Goal: Task Accomplishment & Management: Manage account settings

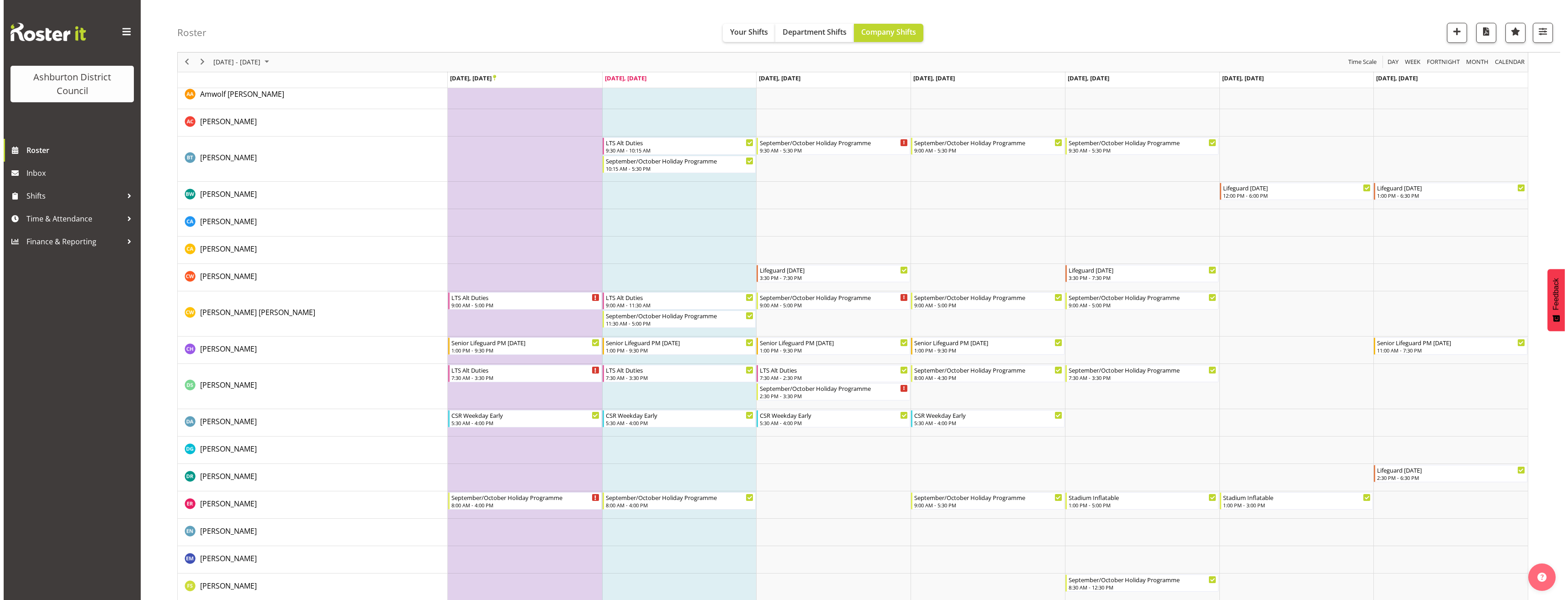
scroll to position [320, 0]
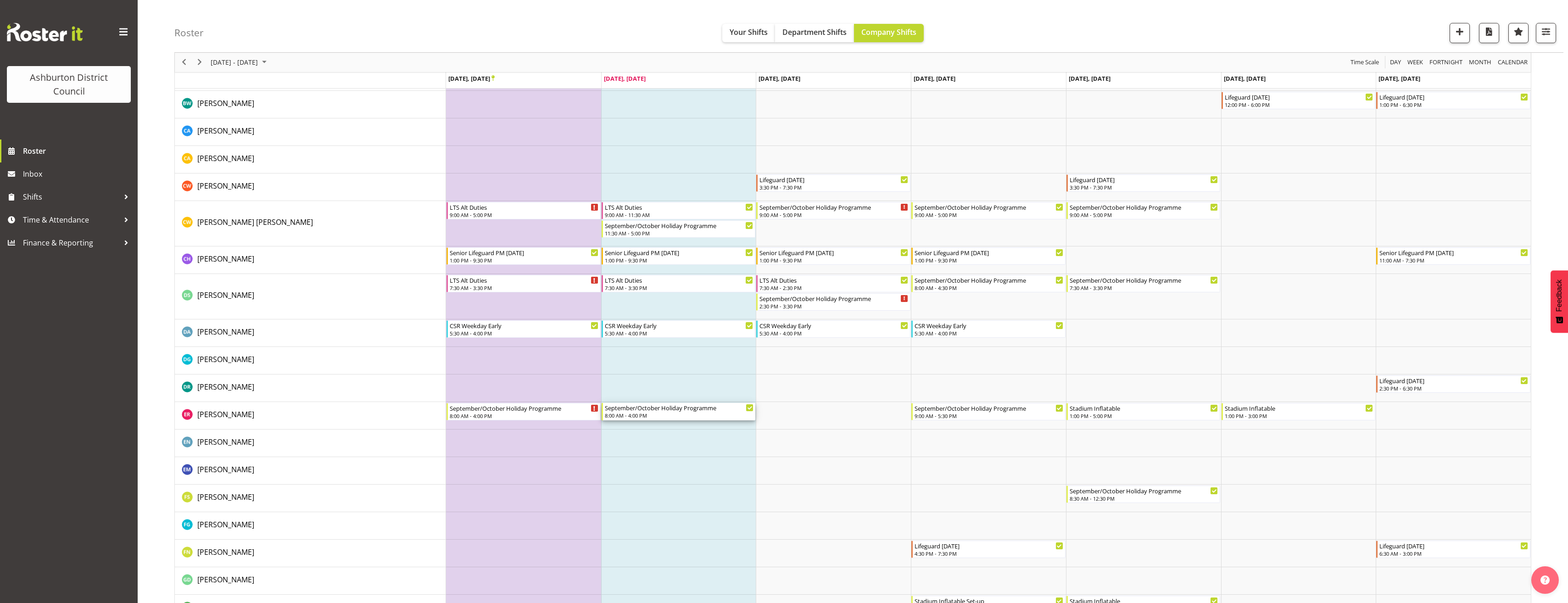
click at [631, 416] on div "8:00 AM - 4:00 PM" at bounding box center [679, 416] width 149 height 8
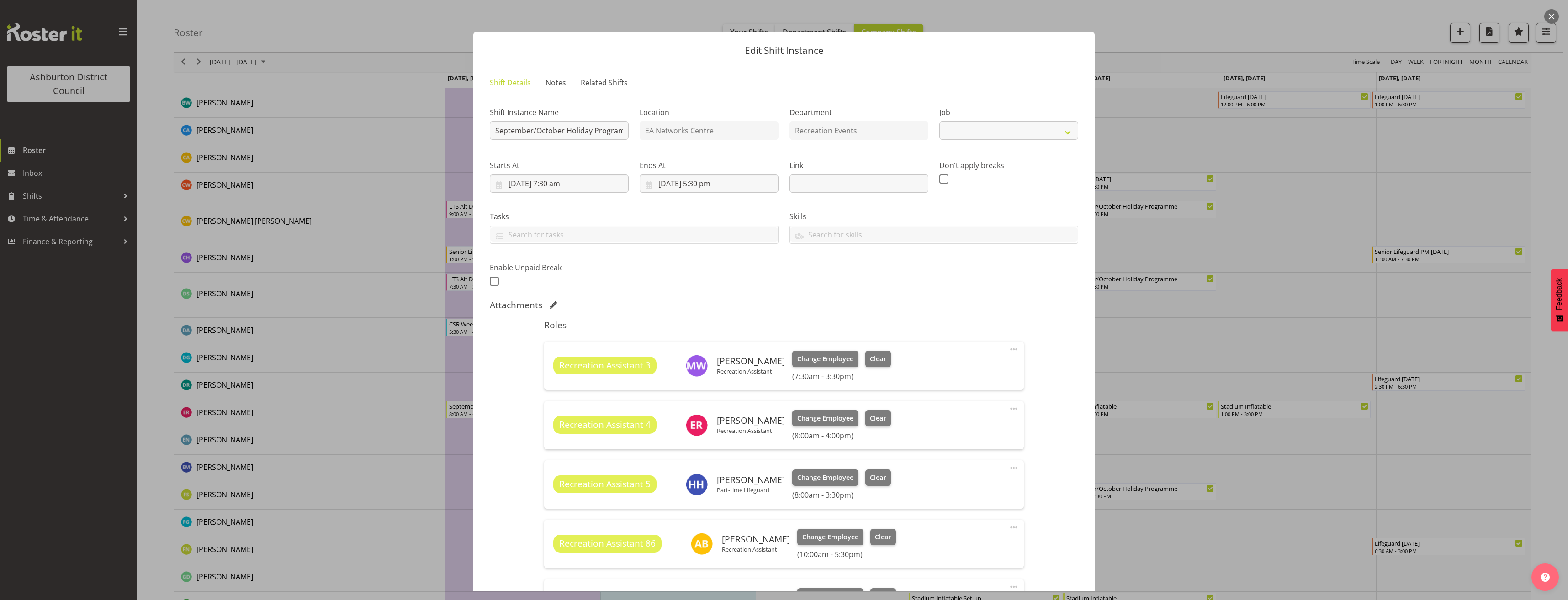
select select "4046"
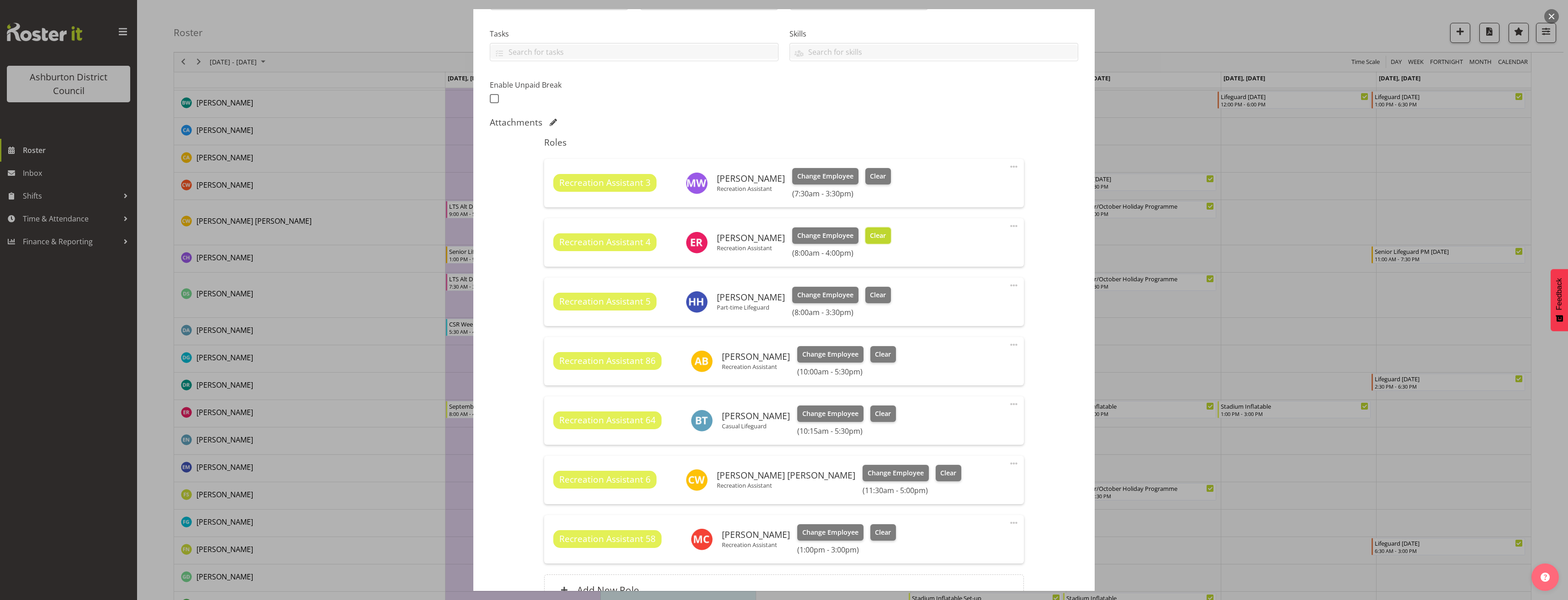
click at [873, 237] on span "Clear" at bounding box center [878, 235] width 16 height 10
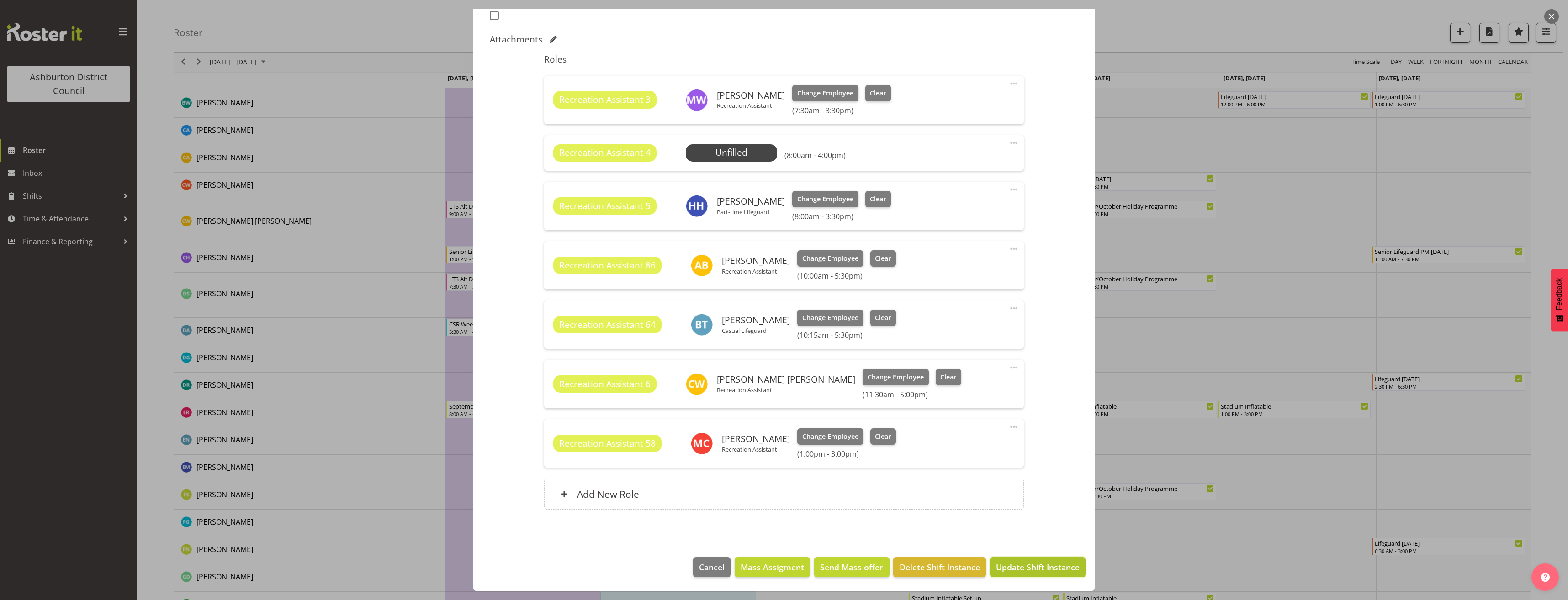
click at [1019, 566] on span "Update Shift Instance" at bounding box center [1038, 567] width 84 height 12
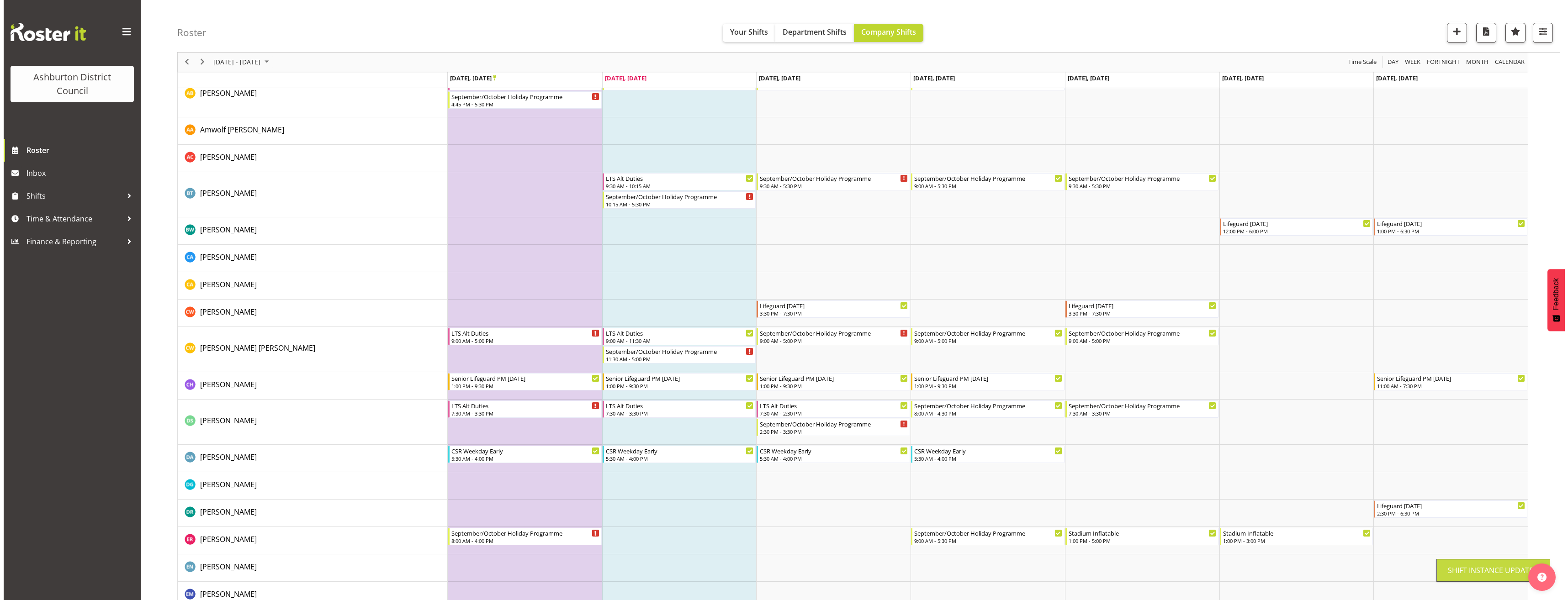
scroll to position [320, 0]
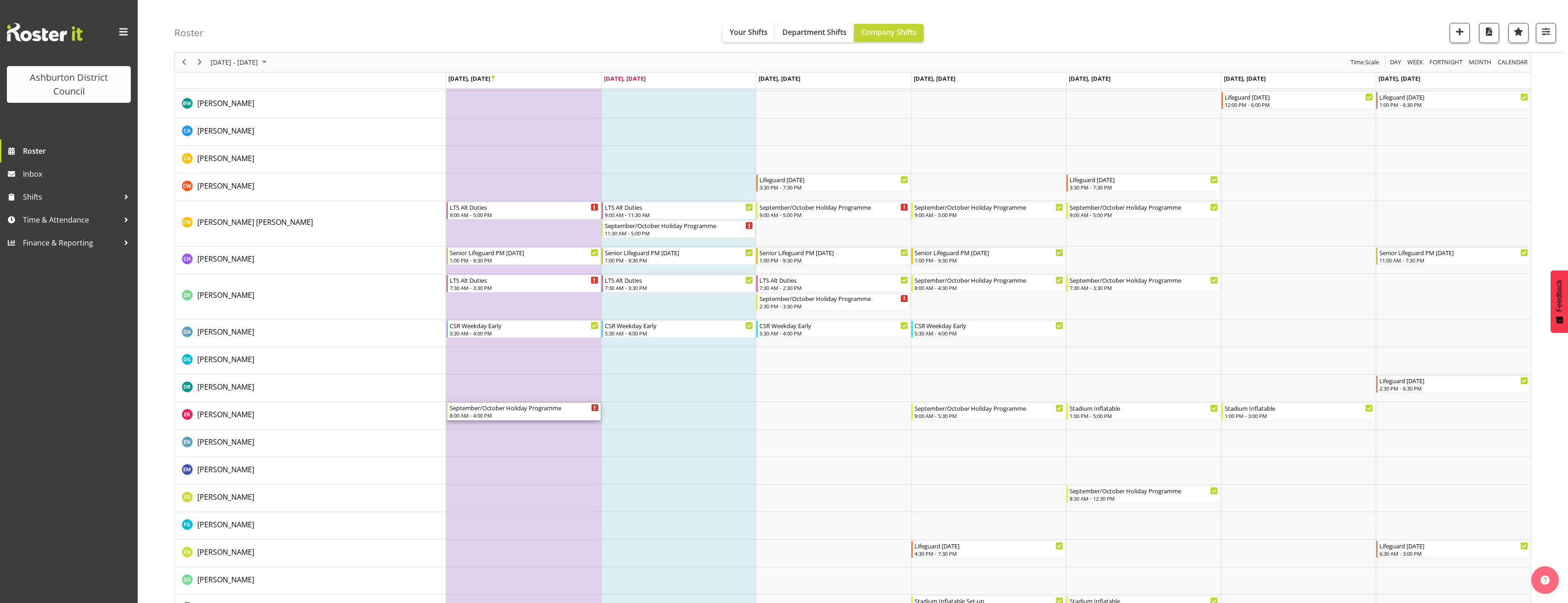
click at [513, 407] on div "September/October Holiday Programme" at bounding box center [524, 407] width 149 height 9
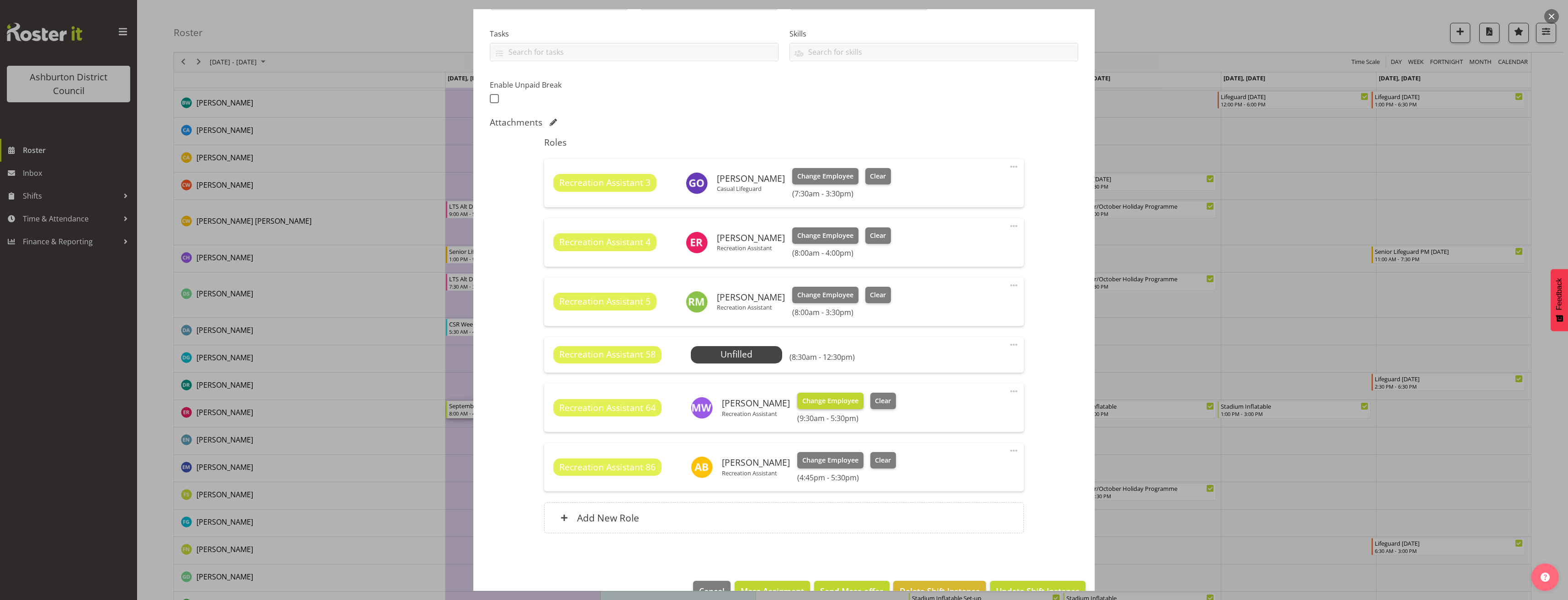
select select "4046"
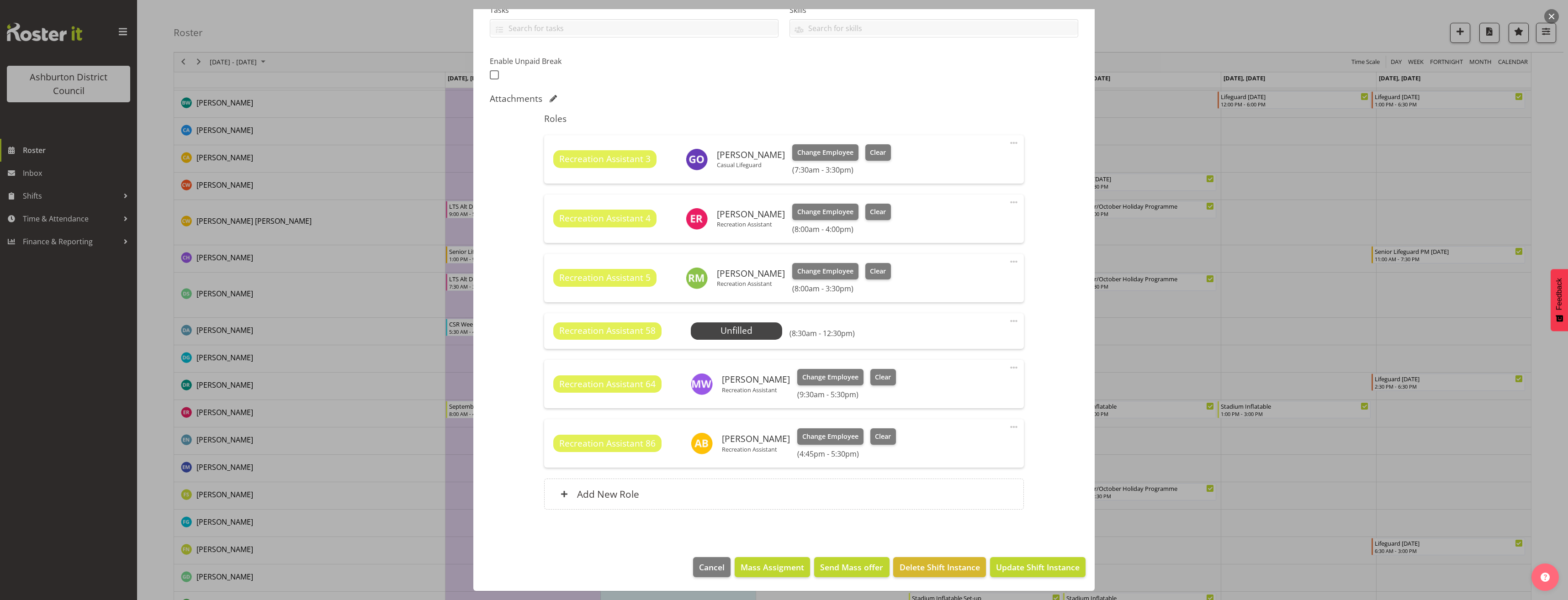
click at [1008, 204] on span at bounding box center [1013, 202] width 11 height 11
click at [970, 225] on link "Edit" at bounding box center [975, 222] width 88 height 16
select select "8"
select select "2025"
select select "16"
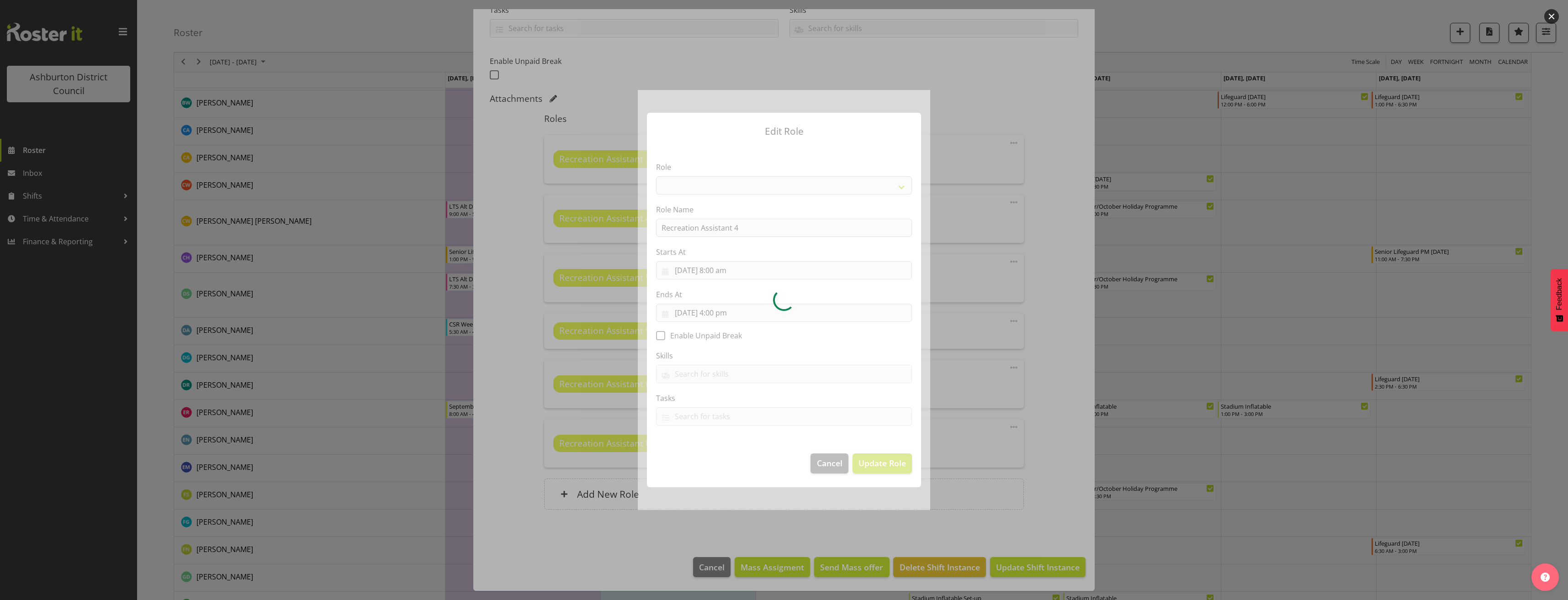
select select "84"
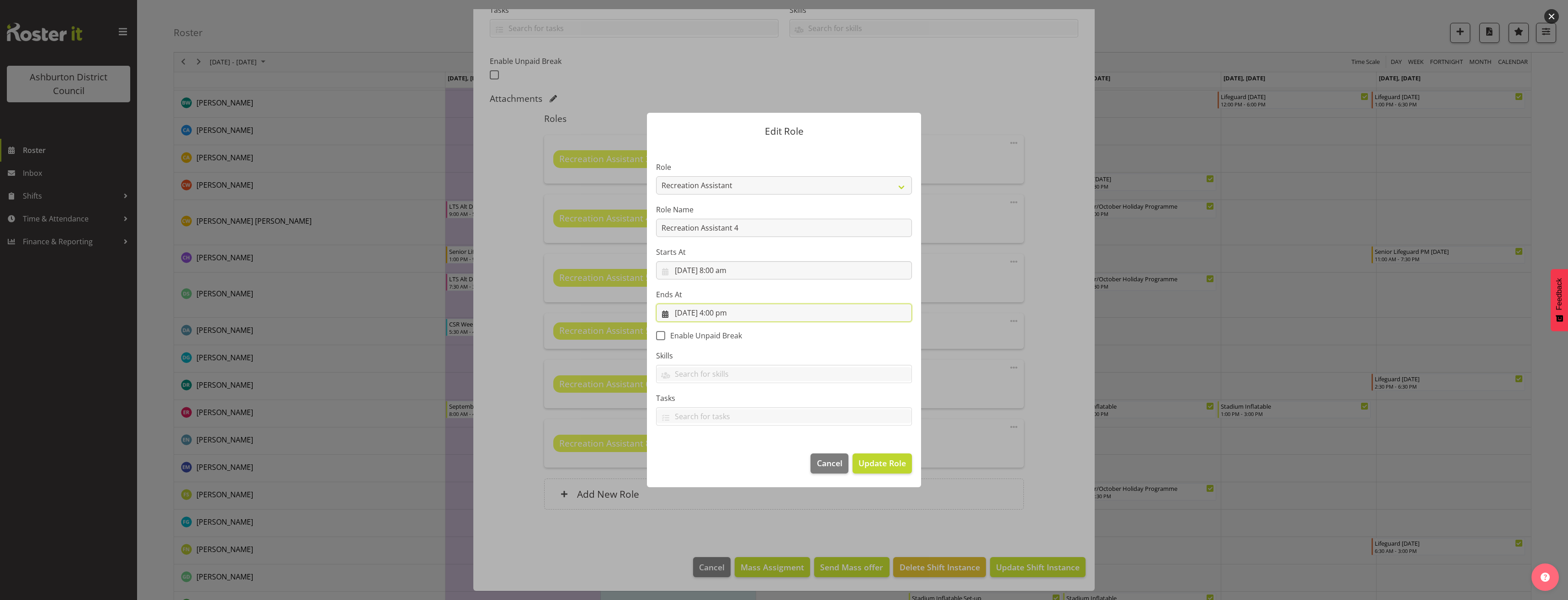
click at [729, 314] on input "[DATE] 4:00 pm" at bounding box center [784, 313] width 256 height 18
click at [720, 502] on select "00 01 02 03 04 05 06 07 08 09 10 11 12 13 14 15 16 17 18 19 20 21 22 23" at bounding box center [729, 507] width 21 height 18
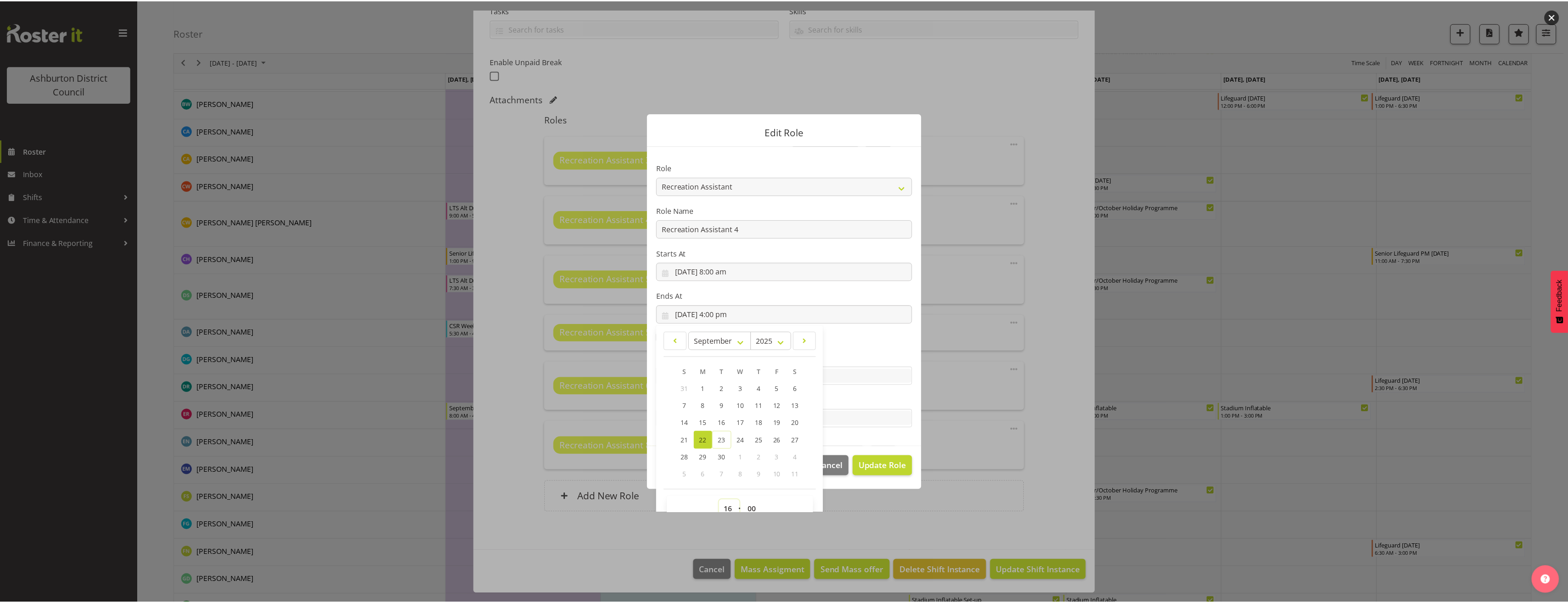
scroll to position [6, 0]
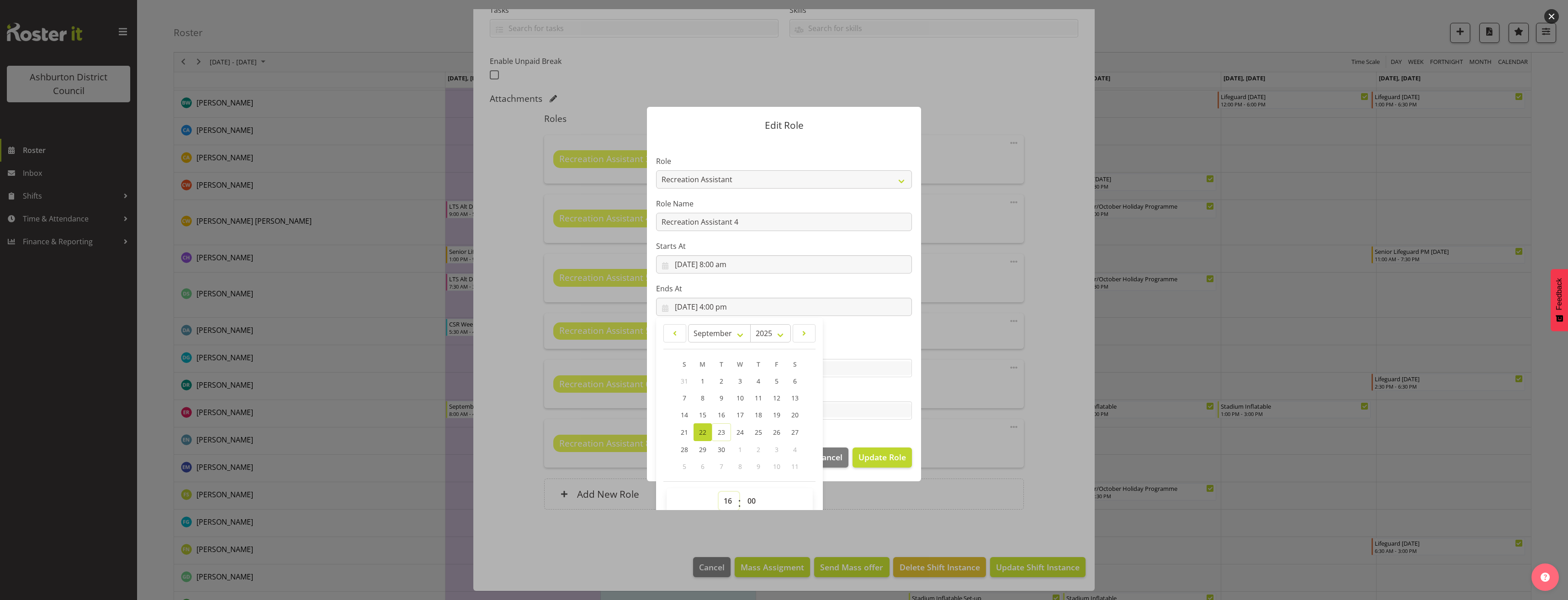
select select "14"
type input "[DATE] 2:00 pm"
click at [742, 500] on select "00 01 02 03 04 05 06 07 08 09 10 11 12 13 14 15 16 17 18 19 20 21 22 23 24 25 2…" at bounding box center [753, 501] width 21 height 18
select select "30"
click at [742, 492] on select "00 01 02 03 04 05 06 07 08 09 10 11 12 13 14 15 16 17 18 19 20 21 22 23 24 25 2…" at bounding box center [753, 501] width 21 height 18
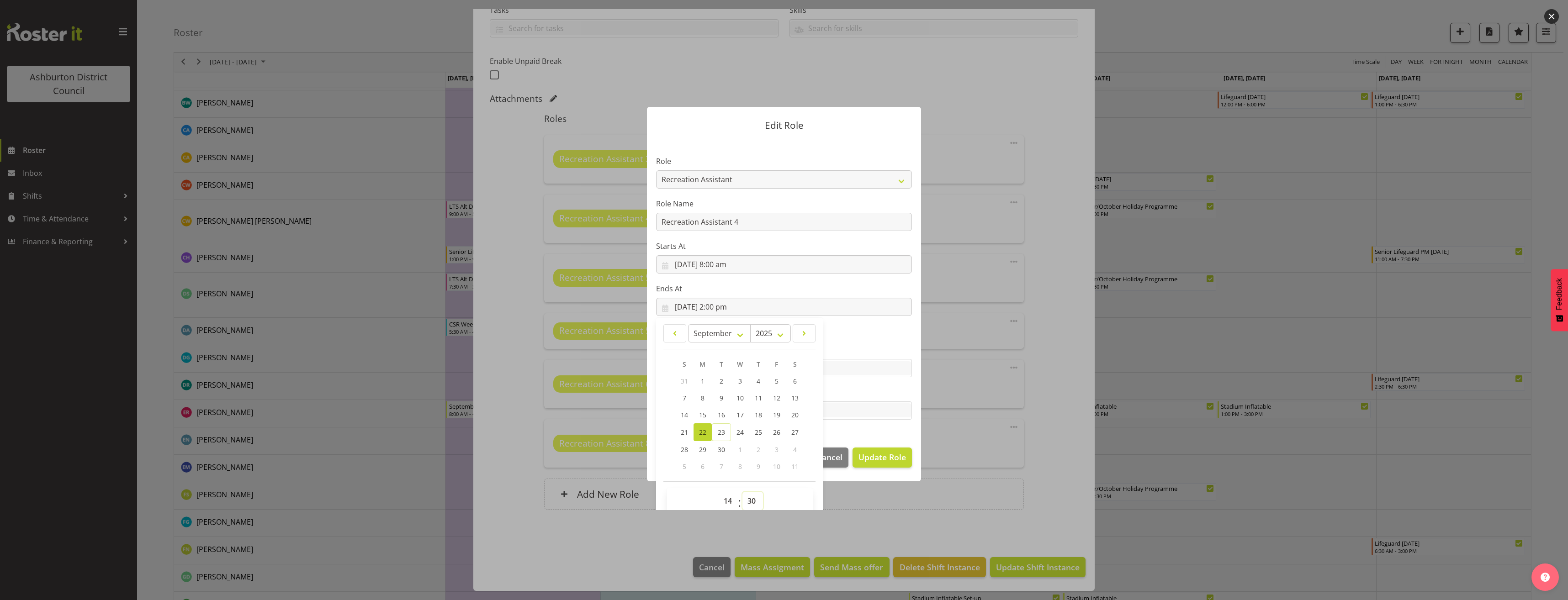
type input "[DATE] 2:30 pm"
click at [889, 450] on button "Update Role" at bounding box center [882, 458] width 59 height 20
select select
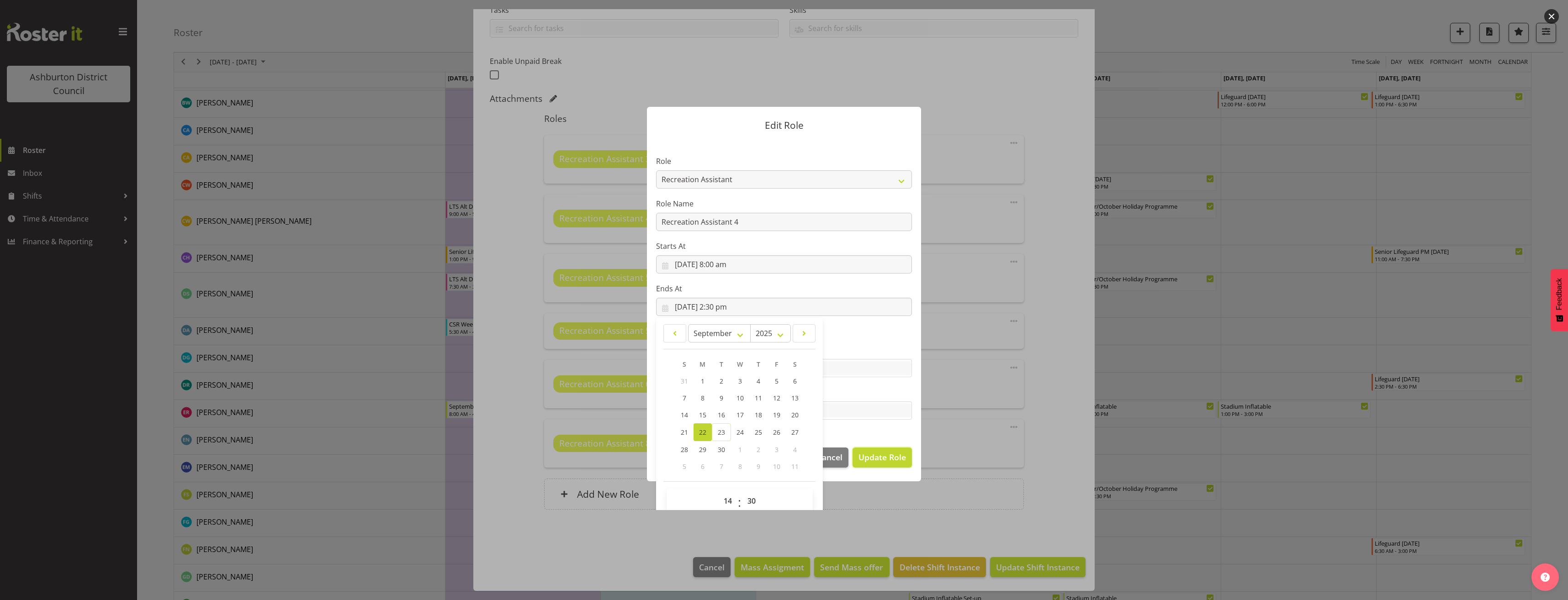
select select
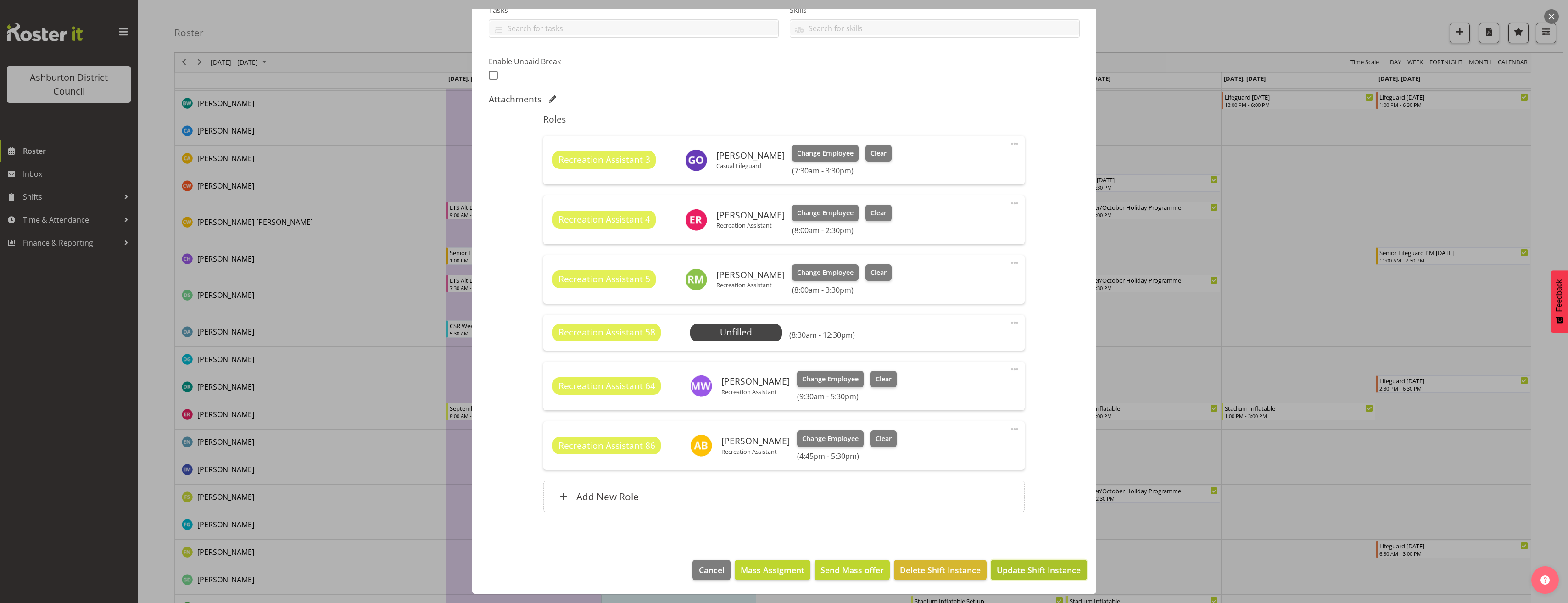
click at [1055, 569] on span "Update Shift Instance" at bounding box center [1038, 570] width 84 height 12
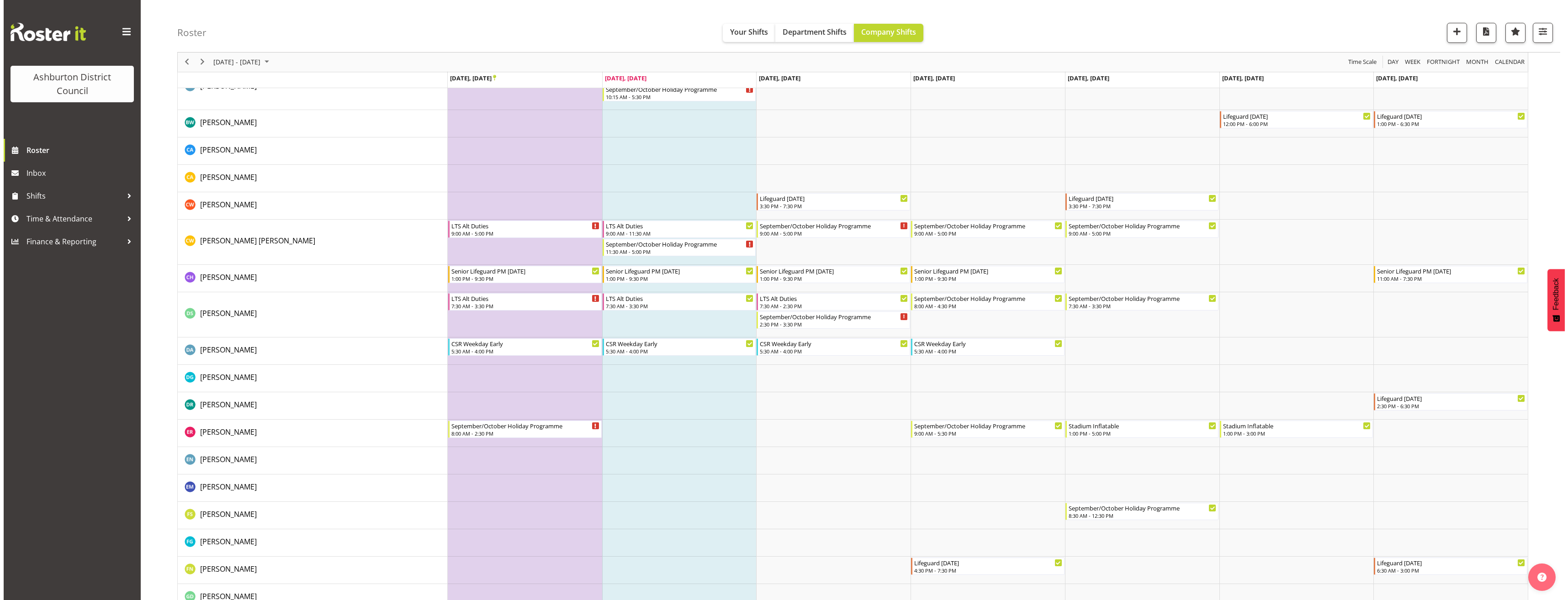
scroll to position [163, 0]
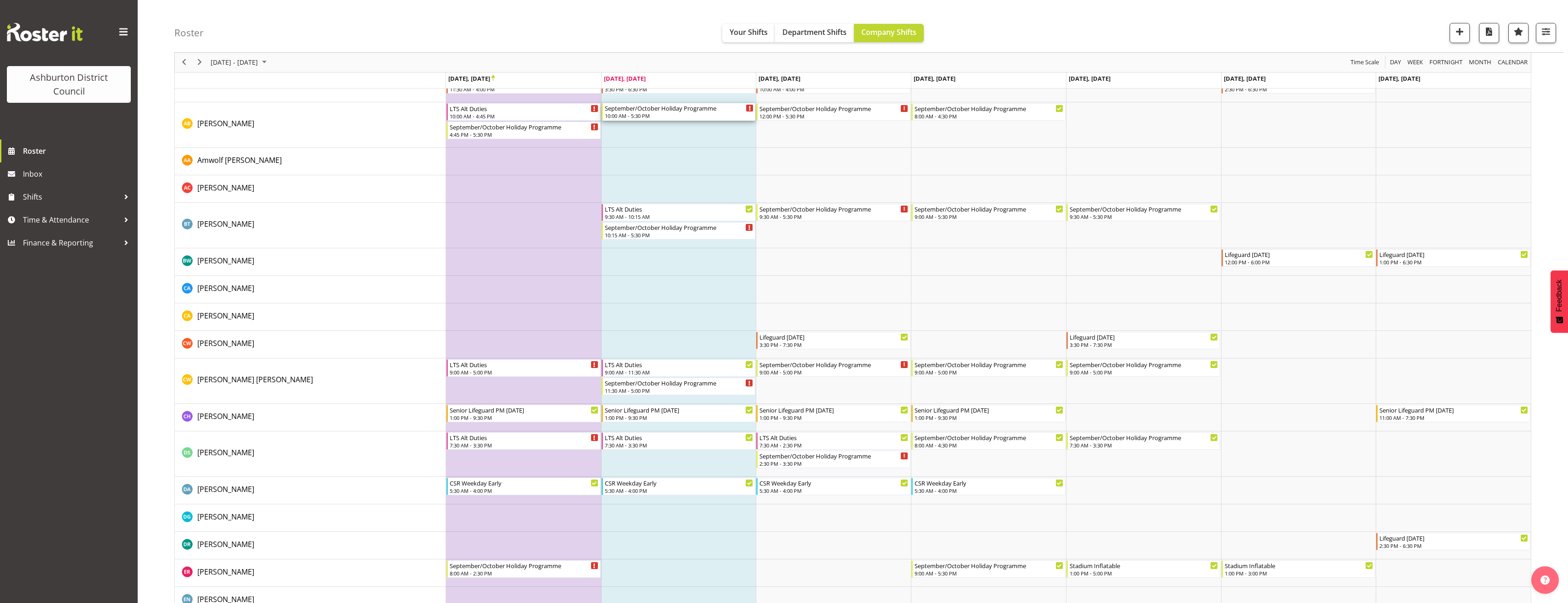
click at [631, 114] on div "10:00 AM - 5:30 PM" at bounding box center [679, 116] width 149 height 8
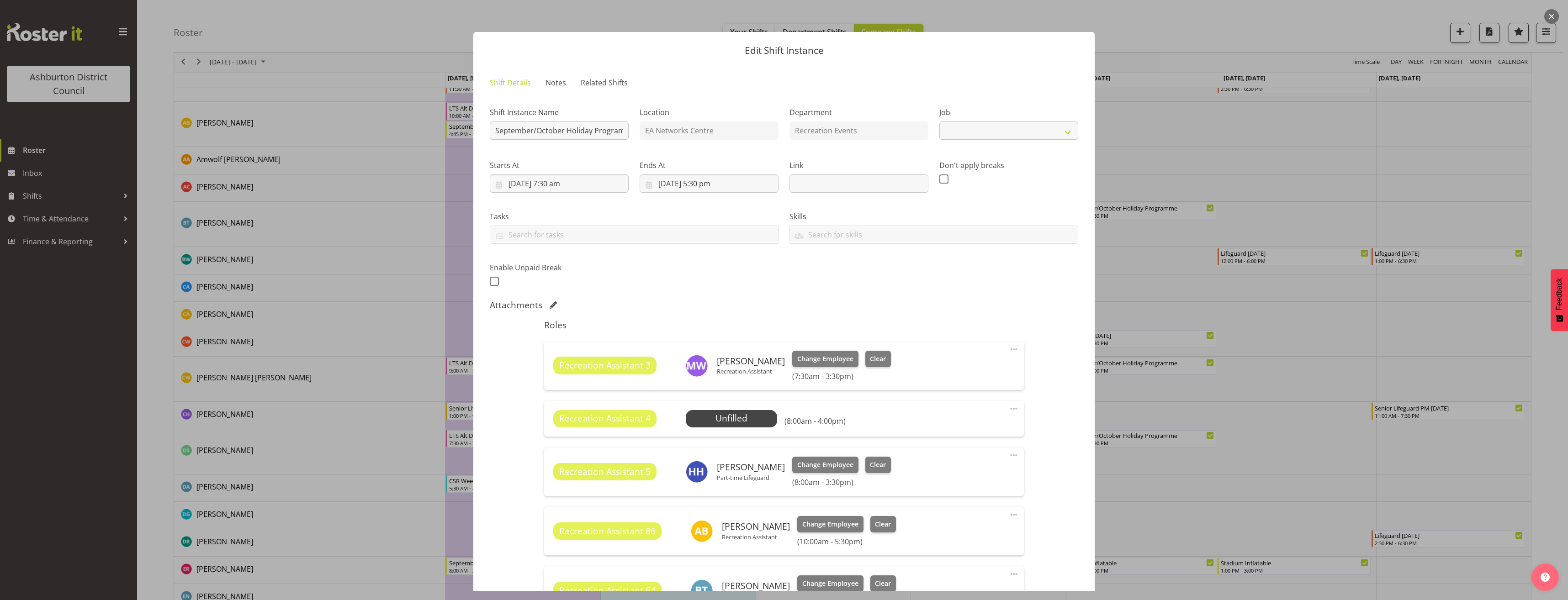
select select "4046"
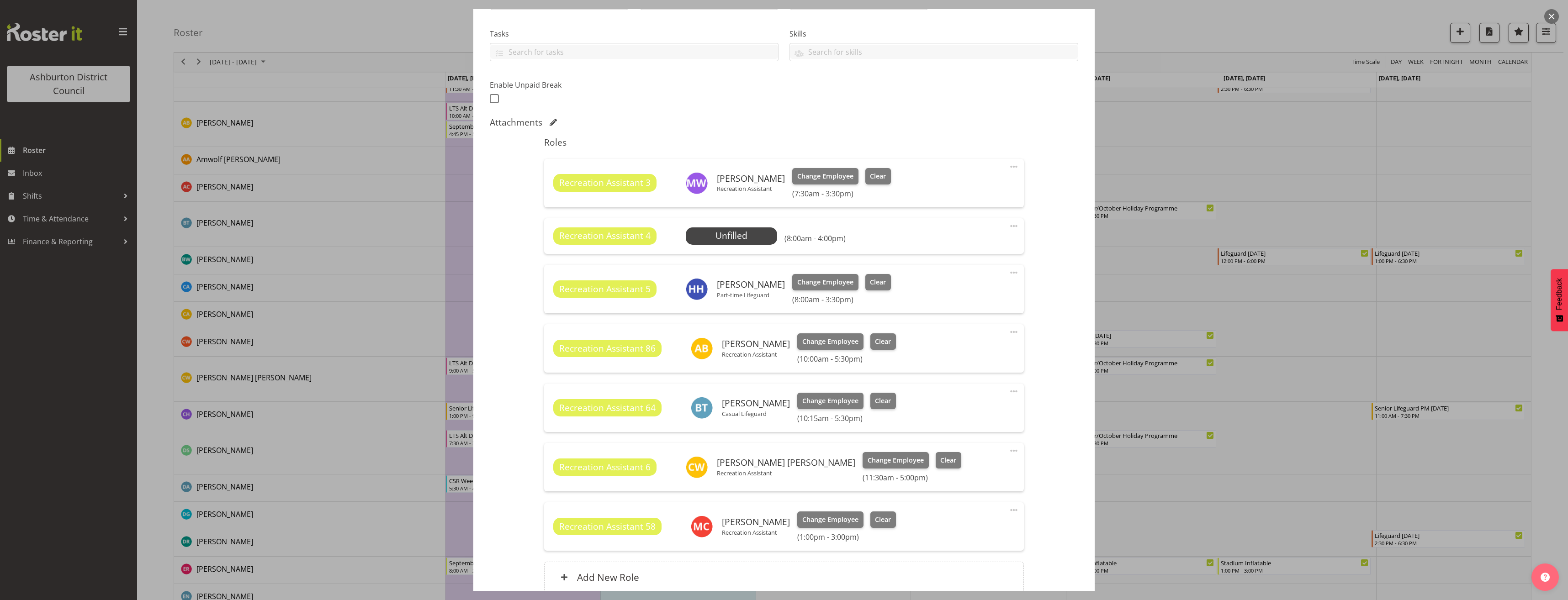
scroll to position [266, 0]
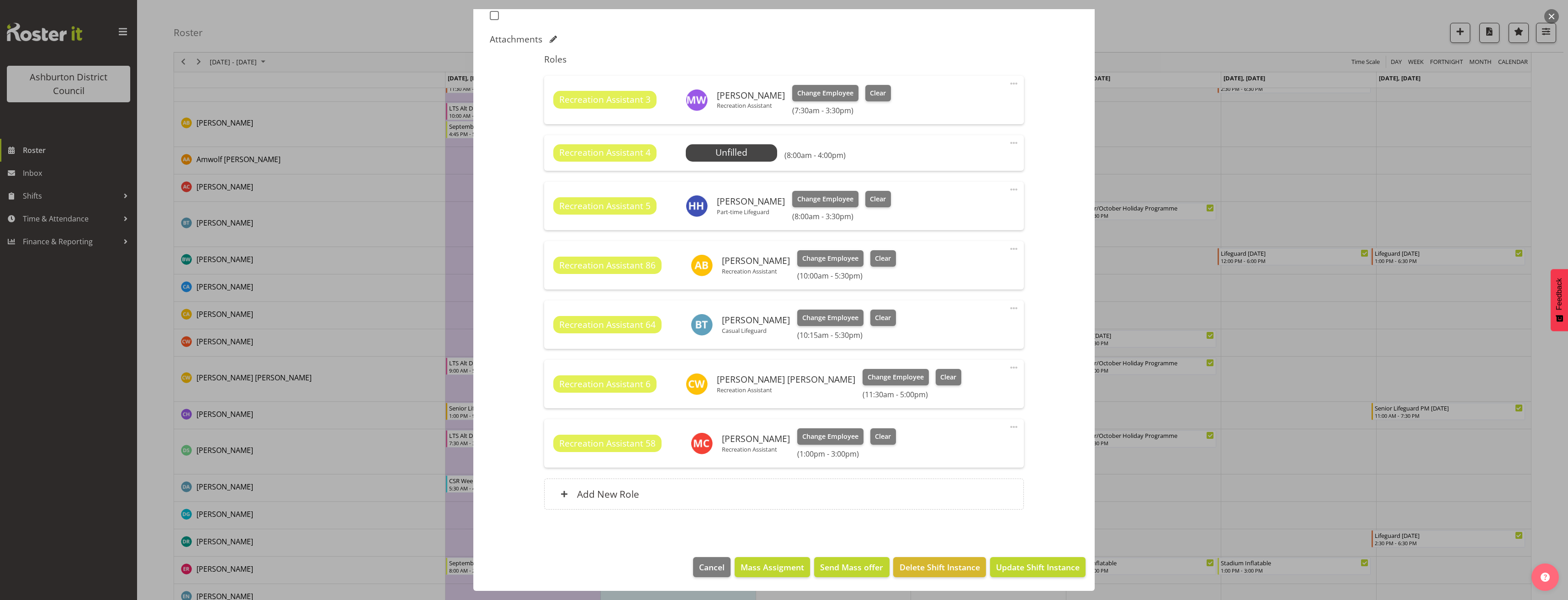
click at [1009, 140] on span at bounding box center [1013, 142] width 11 height 11
click at [979, 160] on link "Edit" at bounding box center [975, 163] width 88 height 16
select select "8"
select select "2025"
select select "8"
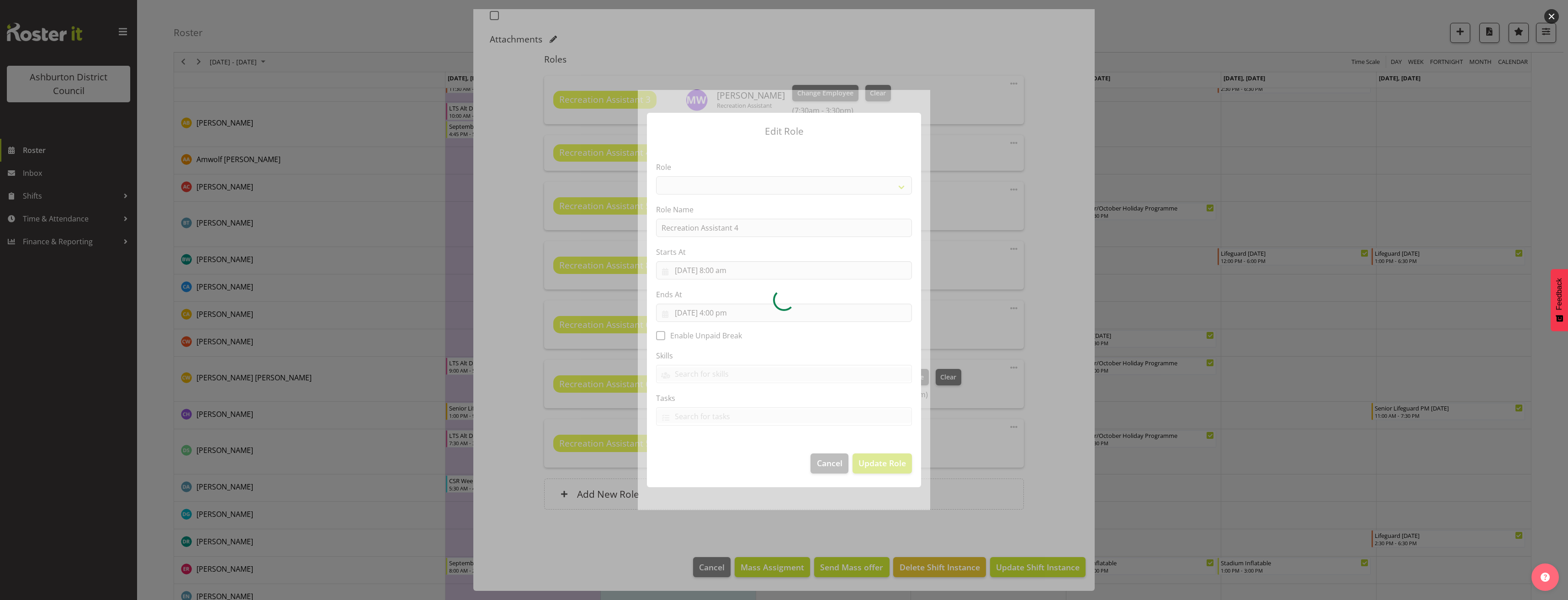
select select "84"
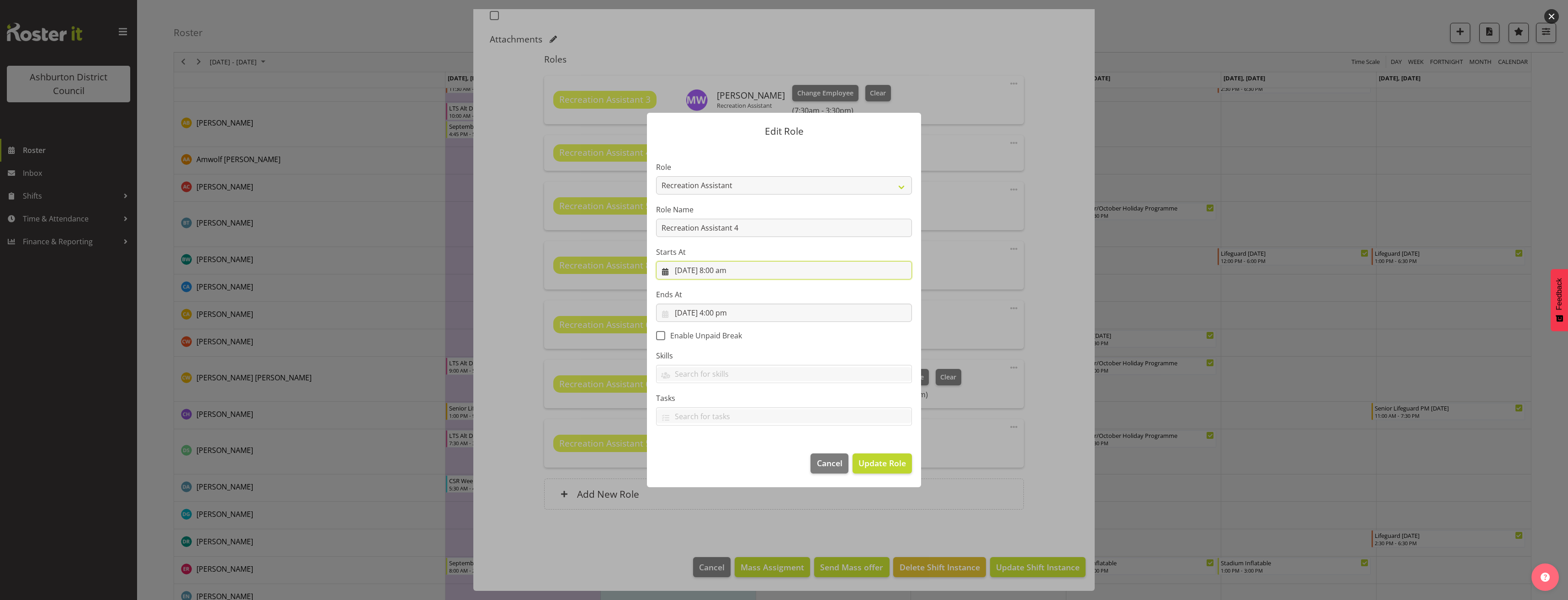
click at [726, 269] on input "[DATE] 8:00 am" at bounding box center [784, 270] width 256 height 18
click at [728, 464] on select "00 01 02 03 04 05 06 07 08 09 10 11 12 13 14 15 16 17 18 19 20 21 22 23" at bounding box center [729, 464] width 21 height 18
select select "11"
type input "[DATE] 11:00 am"
click at [865, 347] on section "Role AAGM Deputy Director AAGM Director Archivist Childrens Librarian Collectio…" at bounding box center [784, 295] width 274 height 299
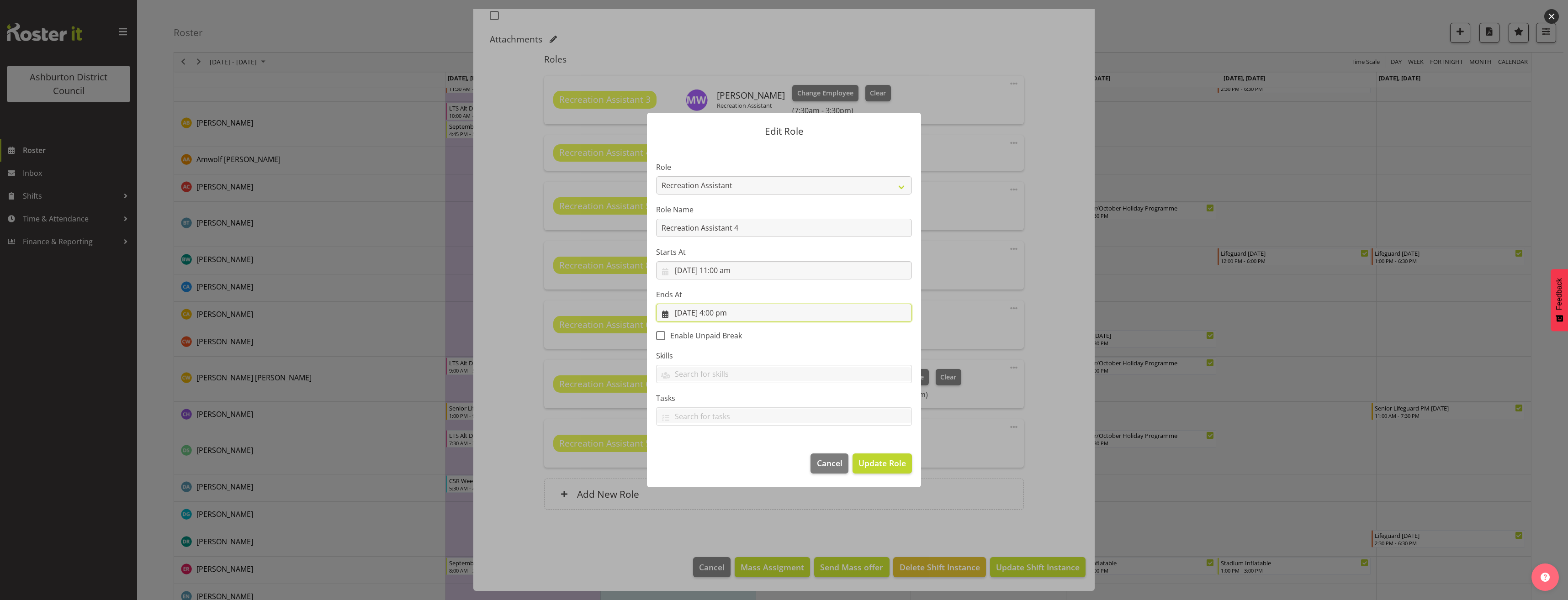
click at [737, 312] on input "[DATE] 4:00 pm" at bounding box center [784, 313] width 256 height 18
drag, startPoint x: 724, startPoint y: 504, endPoint x: 718, endPoint y: 504, distance: 6.0
click at [724, 504] on select "00 01 02 03 04 05 06 07 08 09 10 11 12 13 14 15 16 17 18 19 20 21 22 23" at bounding box center [729, 507] width 21 height 18
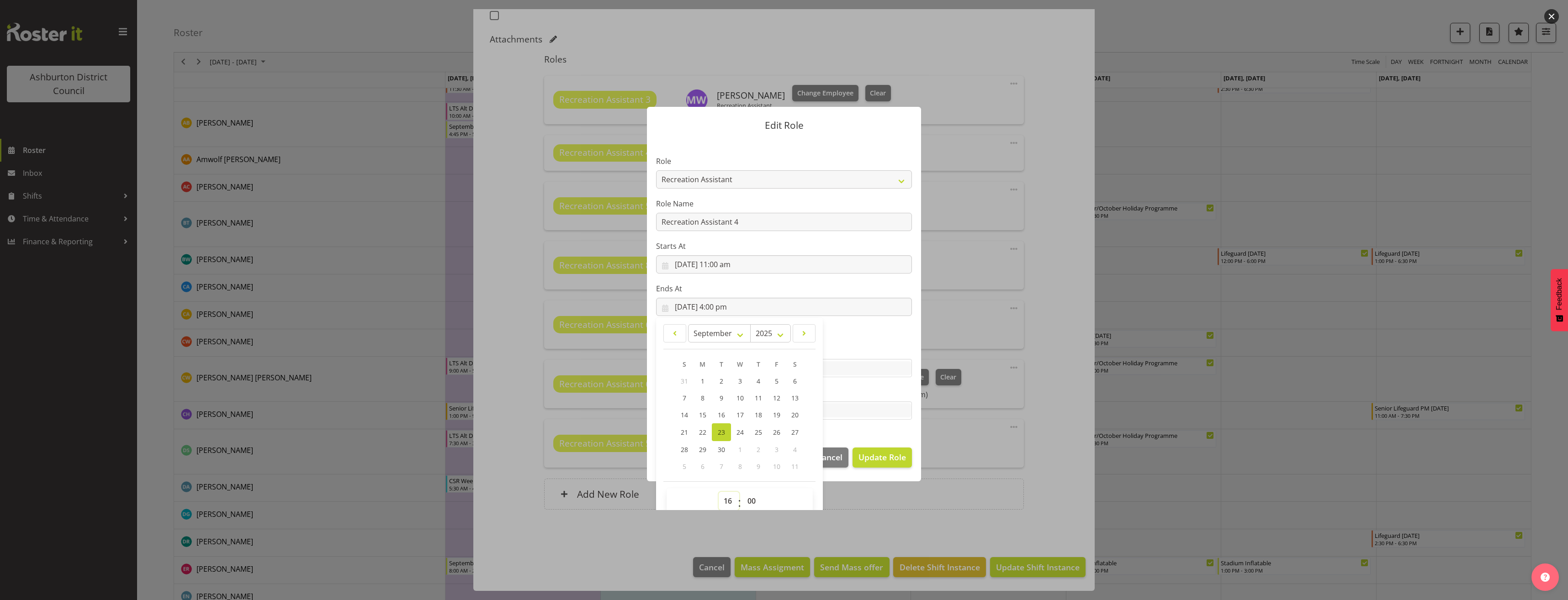
select select "14"
type input "[DATE] 2:00 pm"
click at [878, 338] on section "Role AAGM Deputy Director AAGM Director Archivist Childrens Librarian Collectio…" at bounding box center [784, 288] width 274 height 299
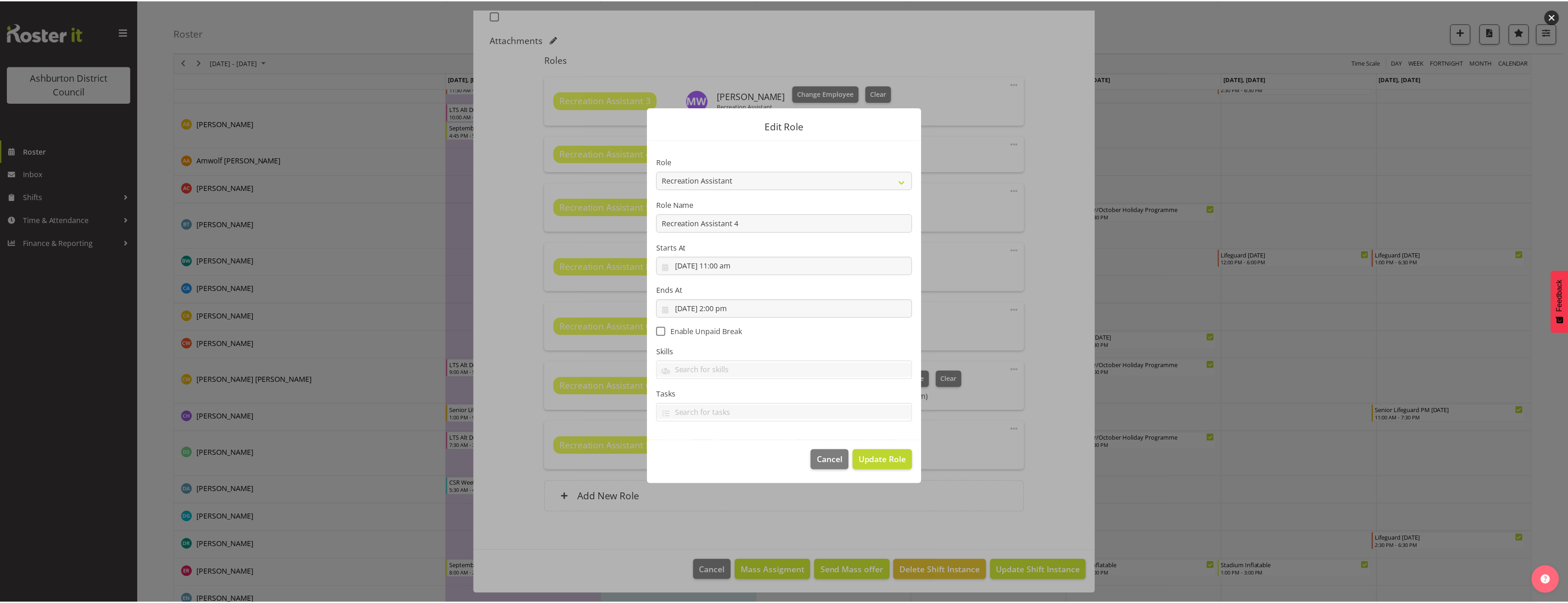
scroll to position [0, 0]
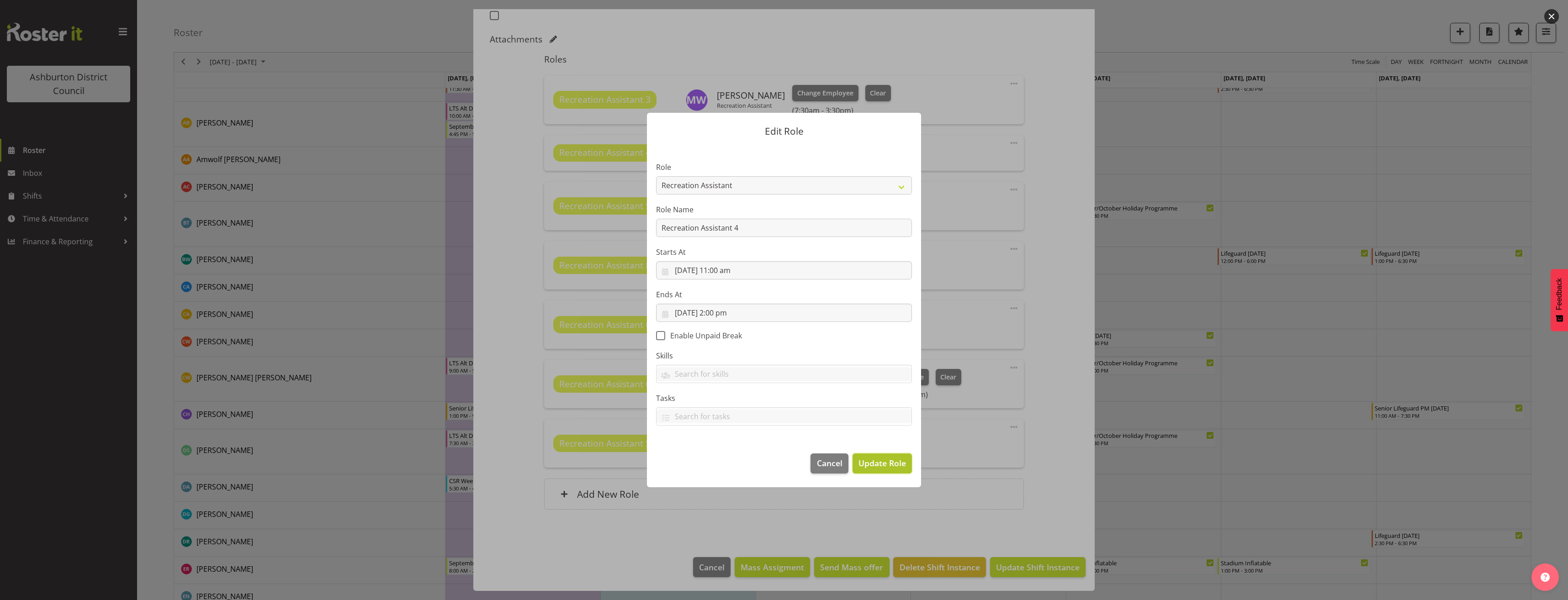
click at [883, 465] on span "Update Role" at bounding box center [882, 463] width 47 height 12
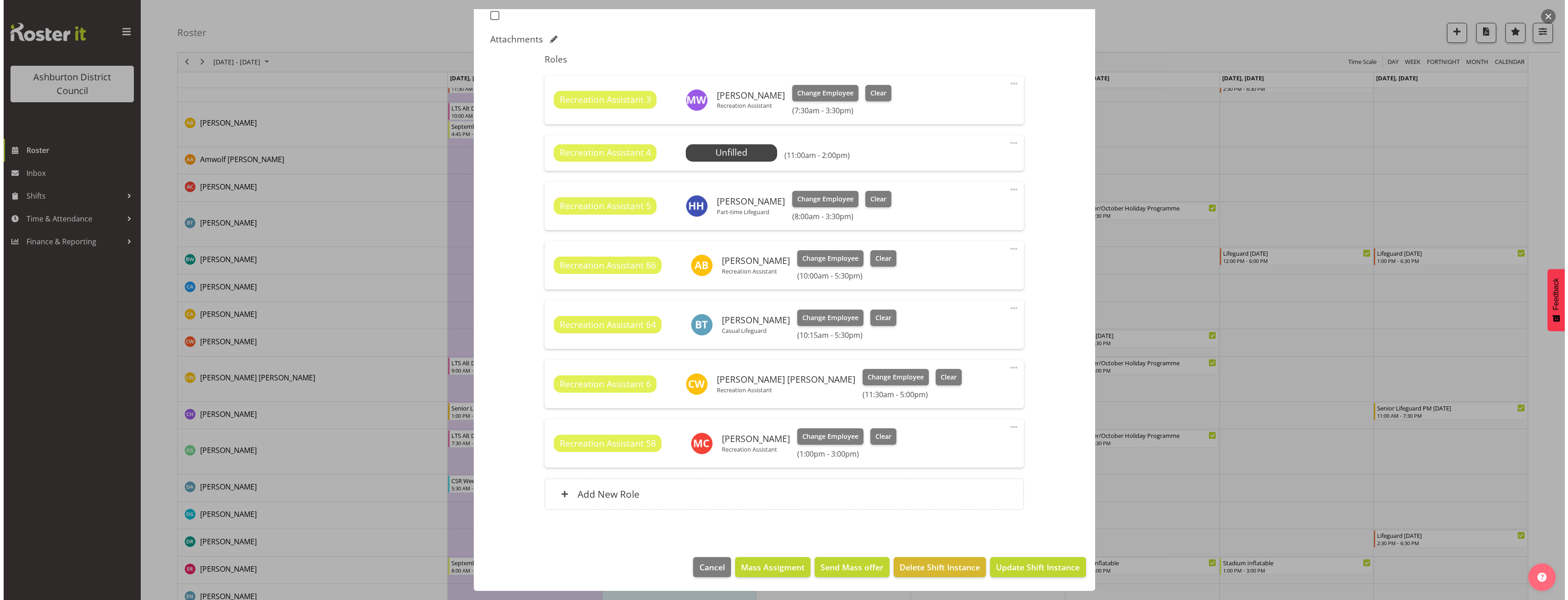
scroll to position [220, 0]
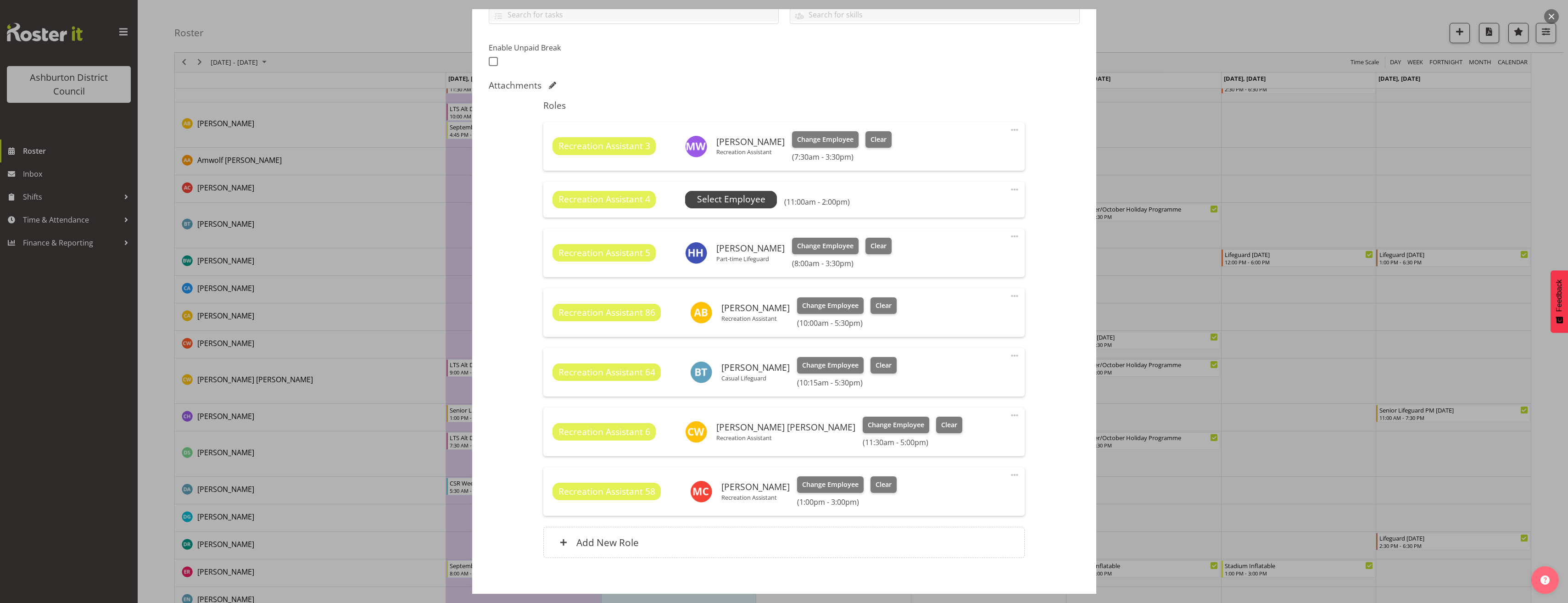
click at [737, 201] on span "Select Employee" at bounding box center [731, 199] width 68 height 13
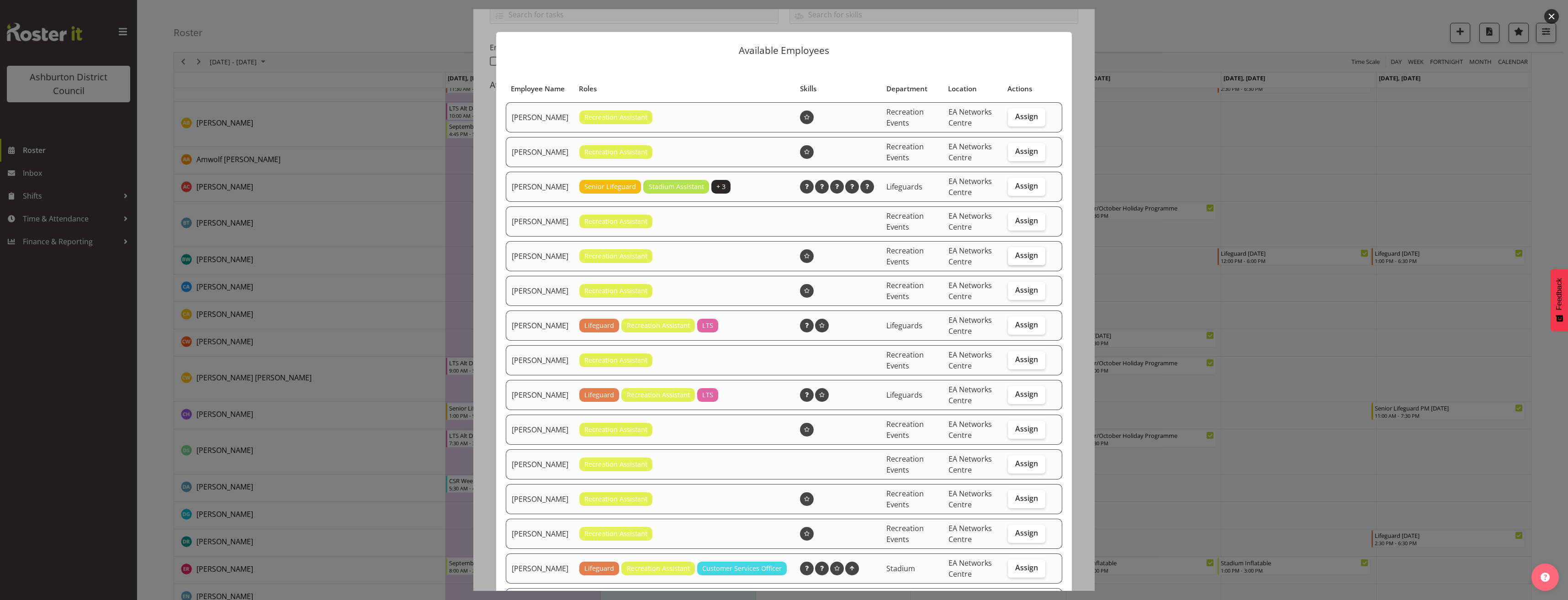
click at [1031, 263] on label "Assign" at bounding box center [1027, 256] width 38 height 18
click at [1014, 259] on input "Assign" at bounding box center [1011, 255] width 6 height 6
checkbox input "true"
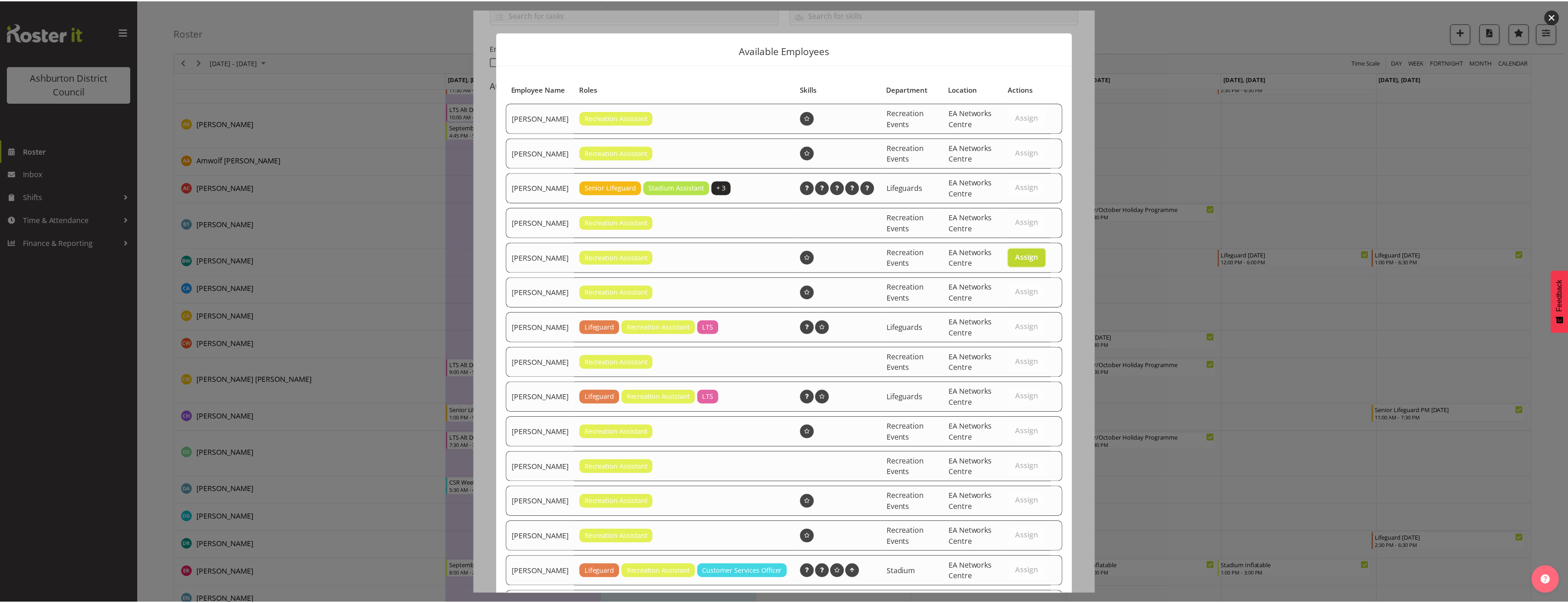
scroll to position [235, 0]
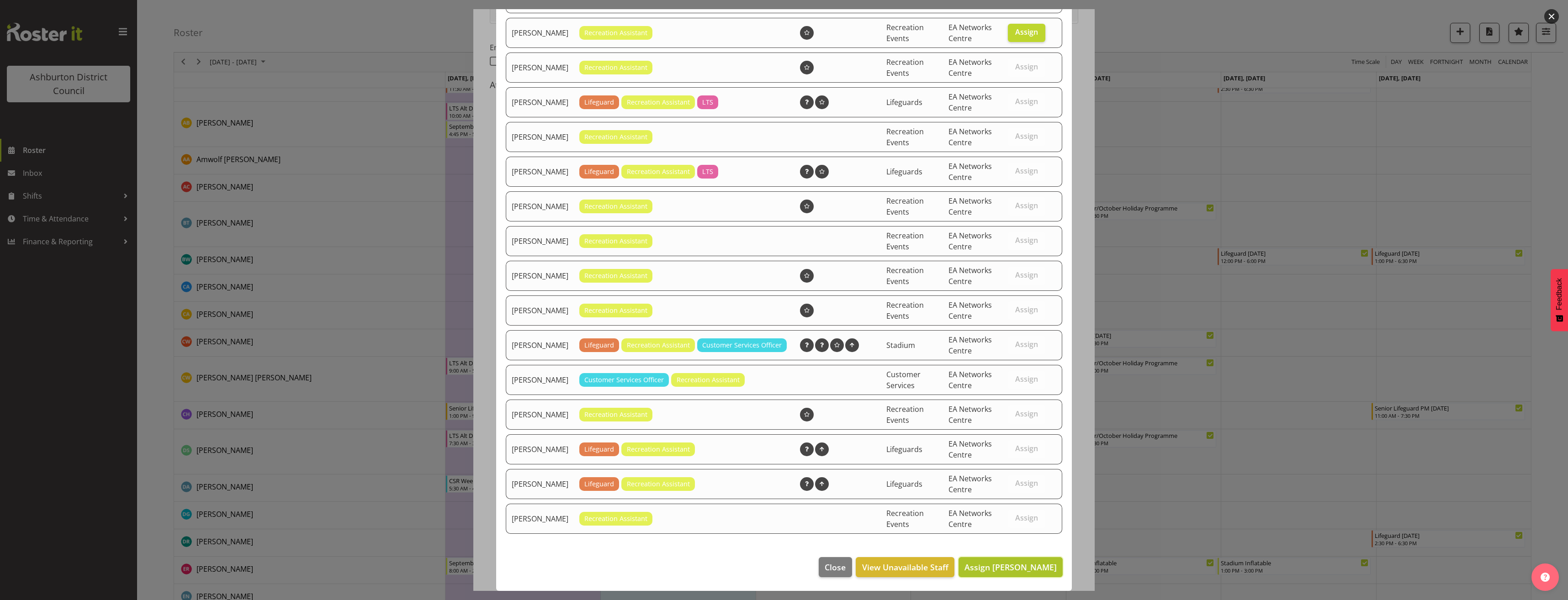
click at [1007, 562] on span "Assign [PERSON_NAME]" at bounding box center [1011, 567] width 93 height 11
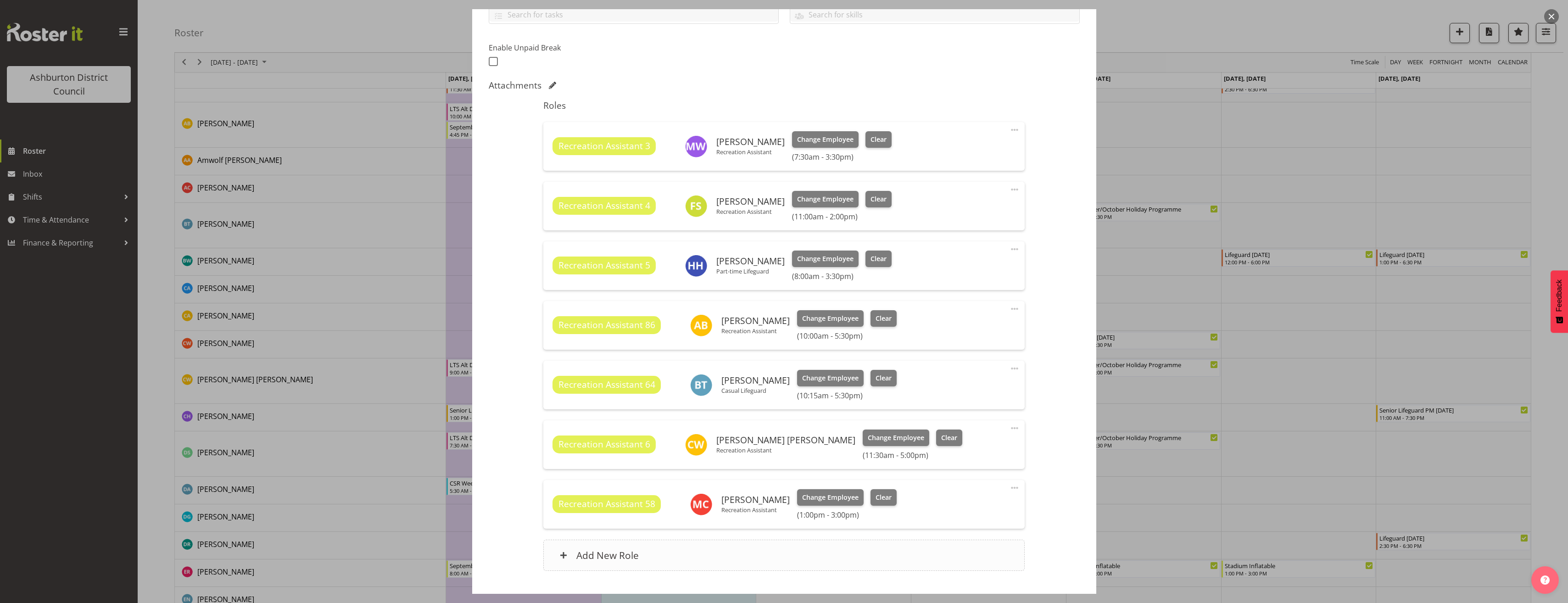
scroll to position [210, 0]
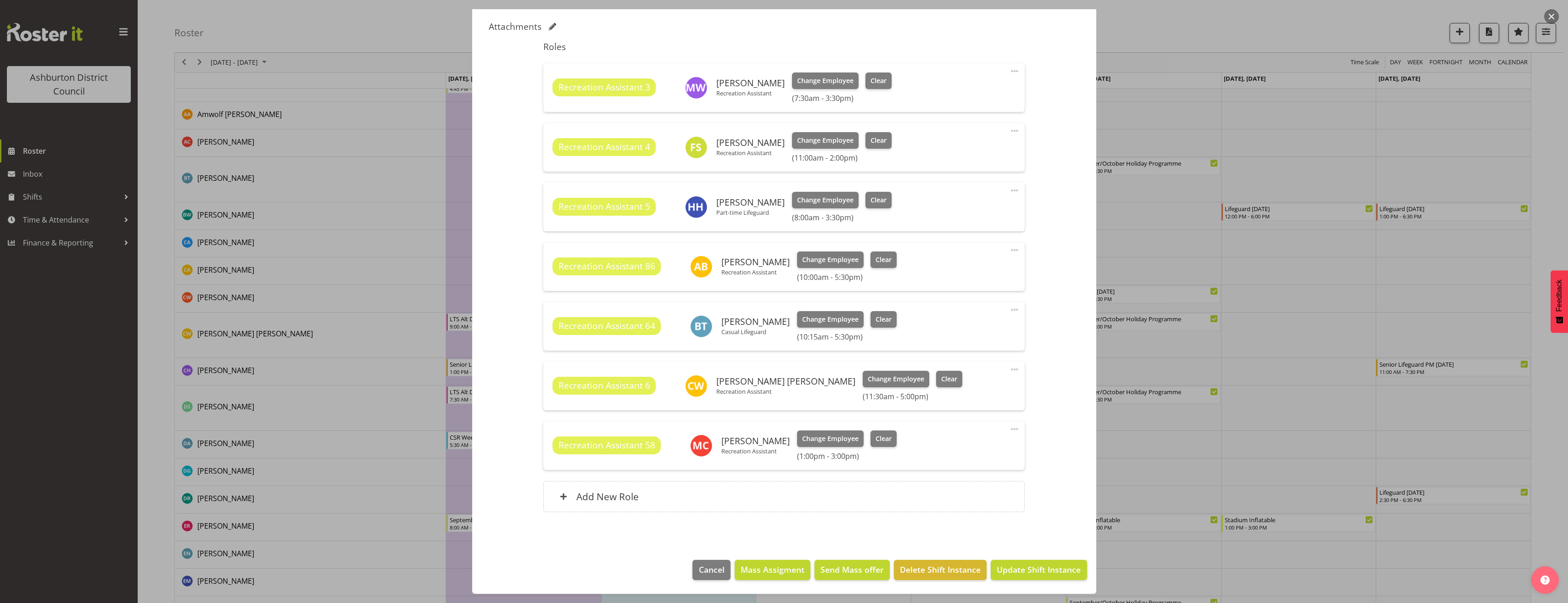
click at [1041, 559] on footer "Cancel Mass Assigment Send Mass offer Delete Shift Instance Update Shift Instan…" at bounding box center [784, 573] width 624 height 43
click at [1045, 569] on span "Update Shift Instance" at bounding box center [1038, 569] width 84 height 12
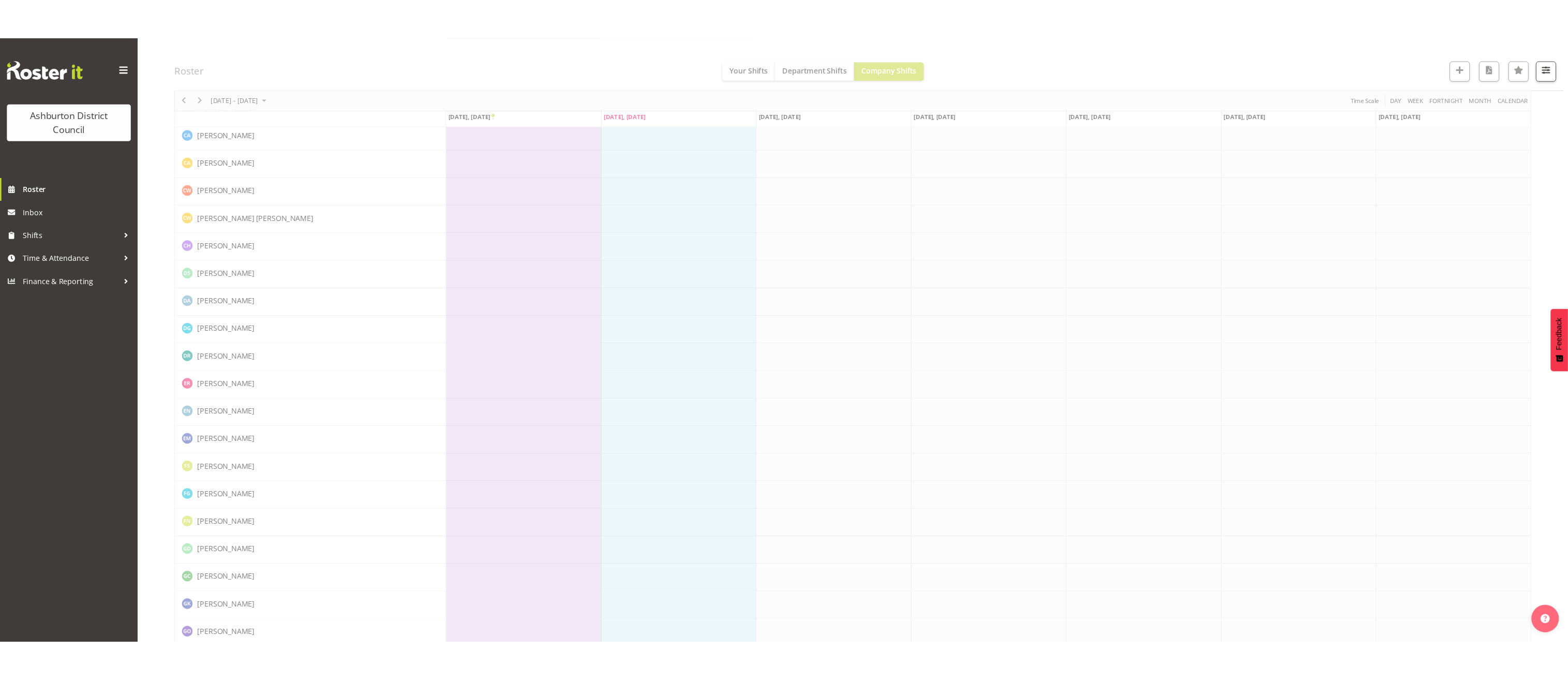
scroll to position [380, 0]
